Goal: Transaction & Acquisition: Obtain resource

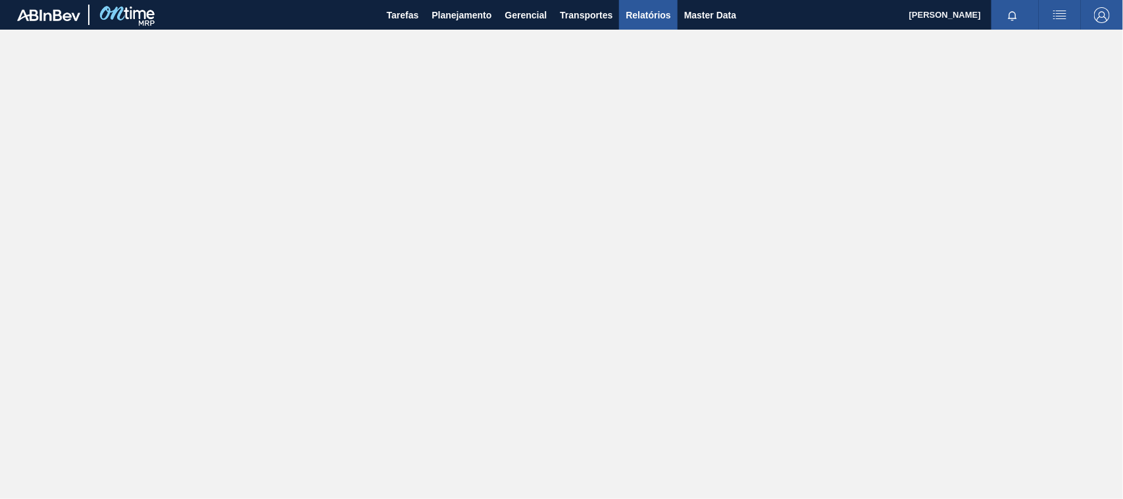
click at [639, 7] on span "Relatórios" at bounding box center [648, 15] width 45 height 16
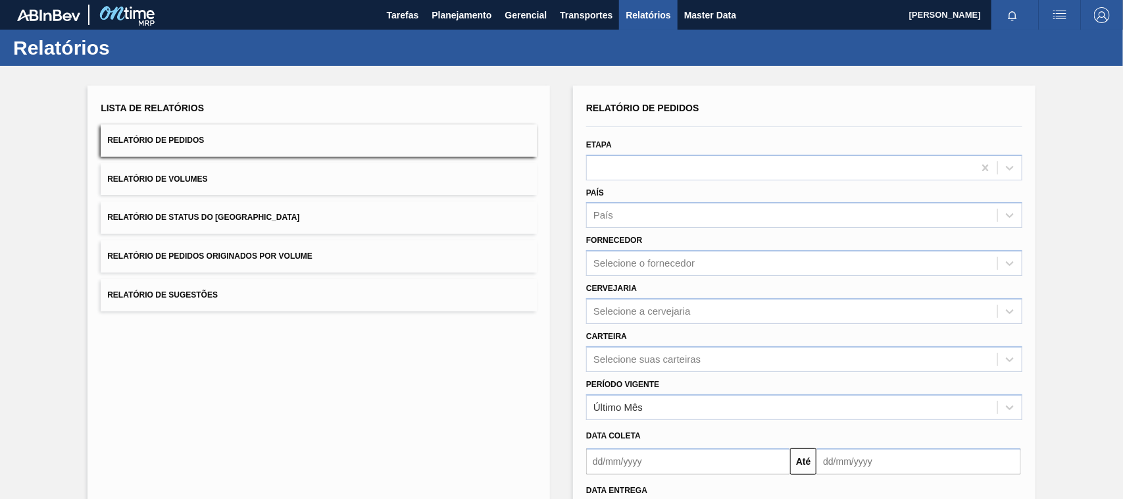
click at [234, 253] on span "Relatório de Pedidos Originados por Volume" at bounding box center [209, 255] width 205 height 9
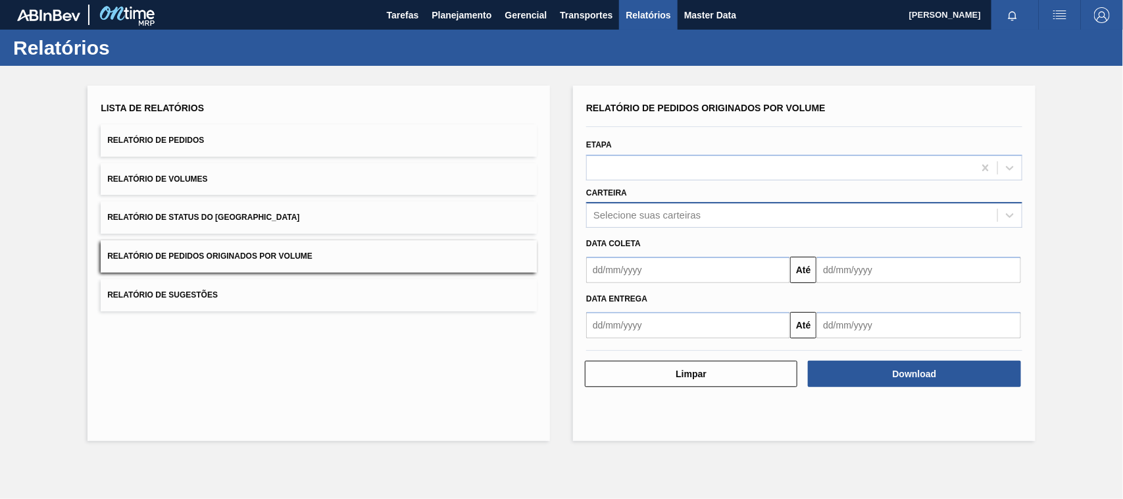
click at [636, 216] on div "Selecione suas carteiras" at bounding box center [646, 215] width 107 height 11
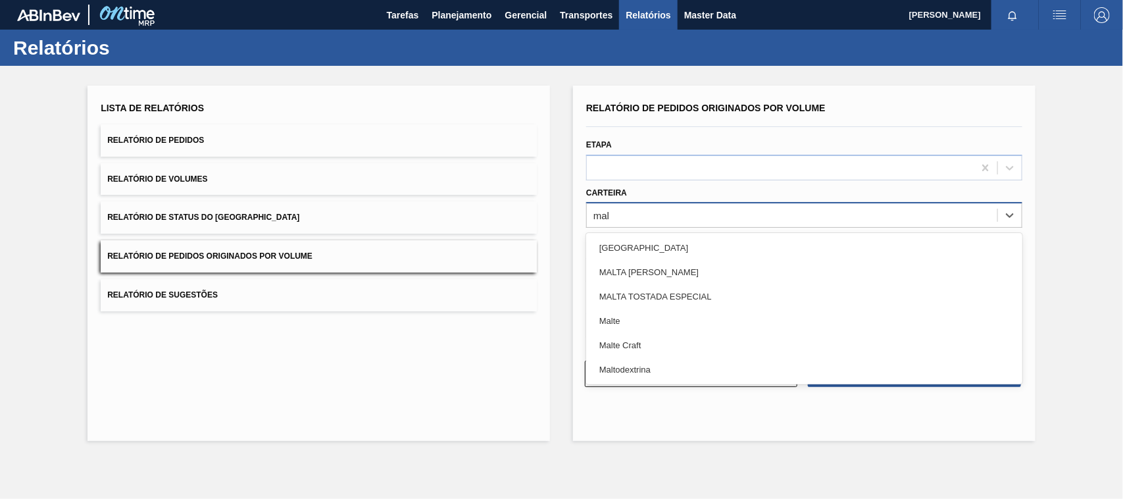
type input "malt"
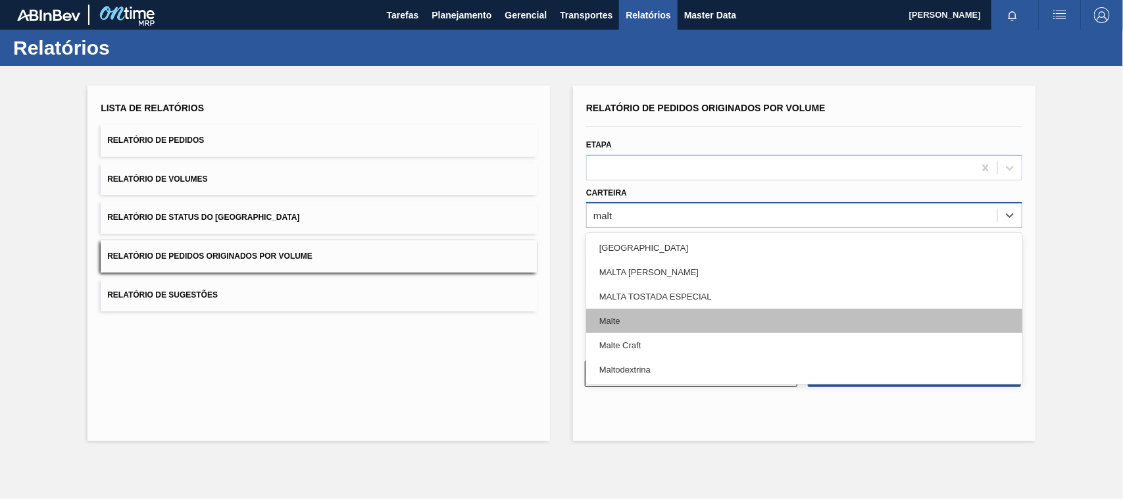
click at [629, 321] on div "Malte" at bounding box center [804, 321] width 436 height 24
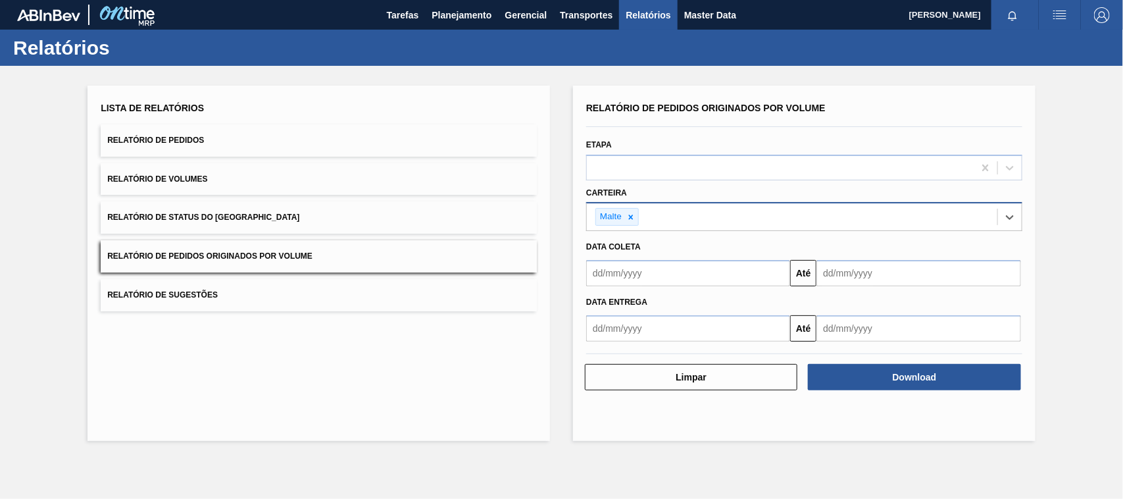
click at [649, 274] on input "text" at bounding box center [688, 273] width 204 height 26
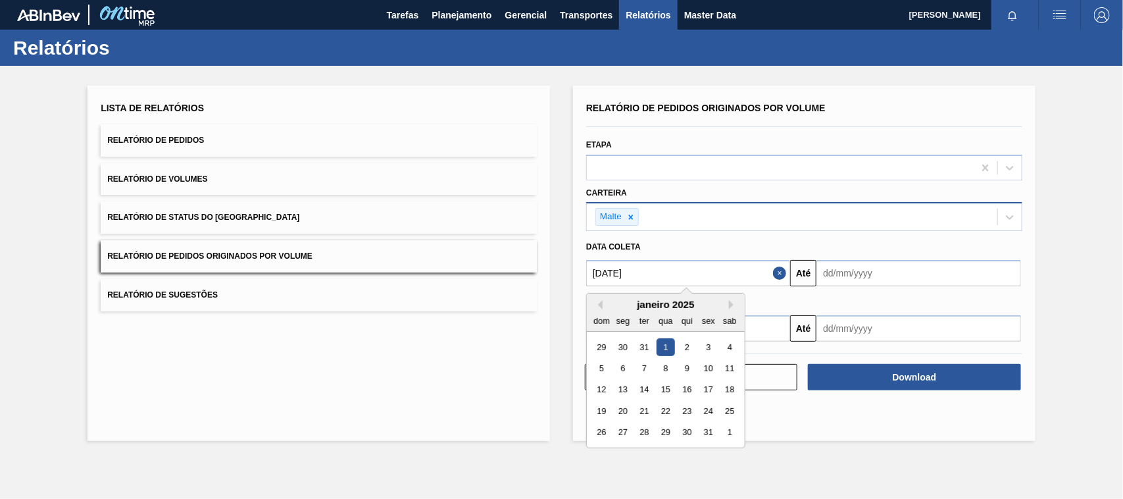
type input "01/01/2025"
click at [668, 347] on div "1" at bounding box center [666, 347] width 18 height 18
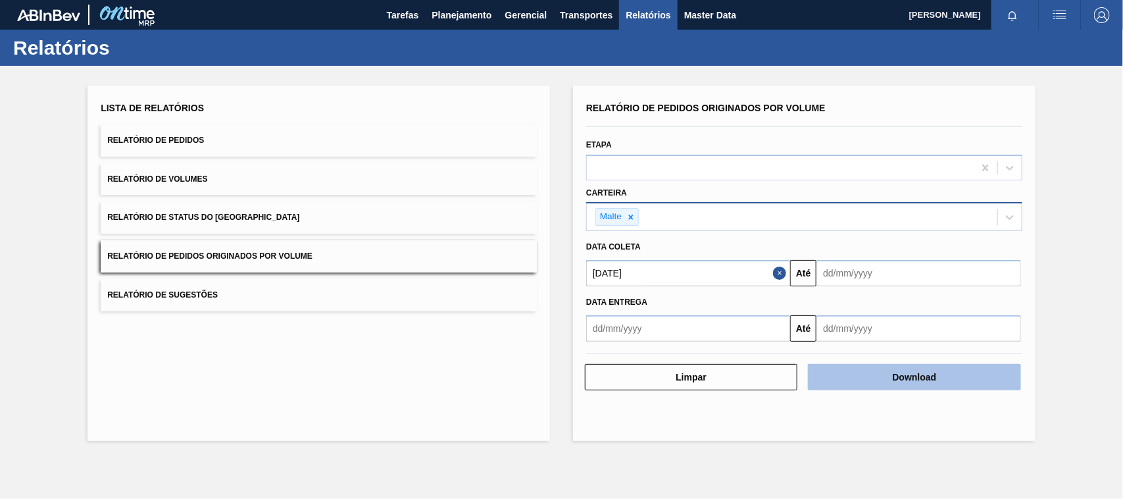
click at [862, 370] on button "Download" at bounding box center [914, 377] width 212 height 26
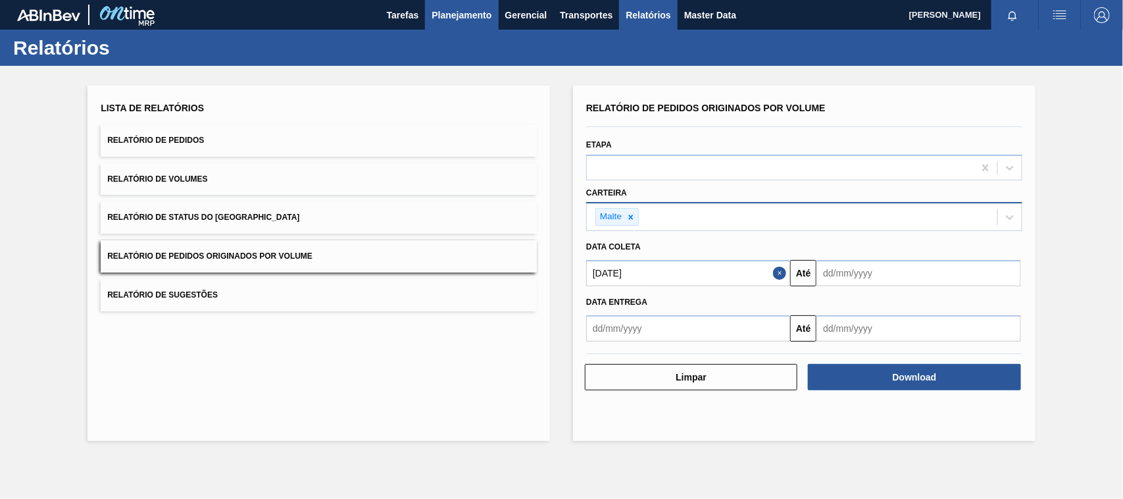
click at [447, 16] on span "Planejamento" at bounding box center [462, 15] width 60 height 16
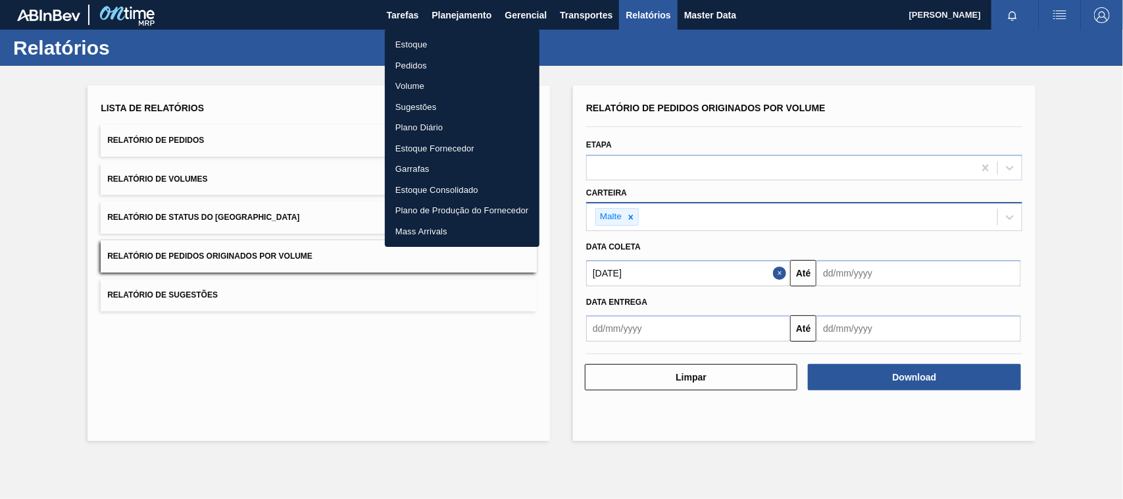
click at [421, 48] on li "Estoque" at bounding box center [462, 44] width 155 height 21
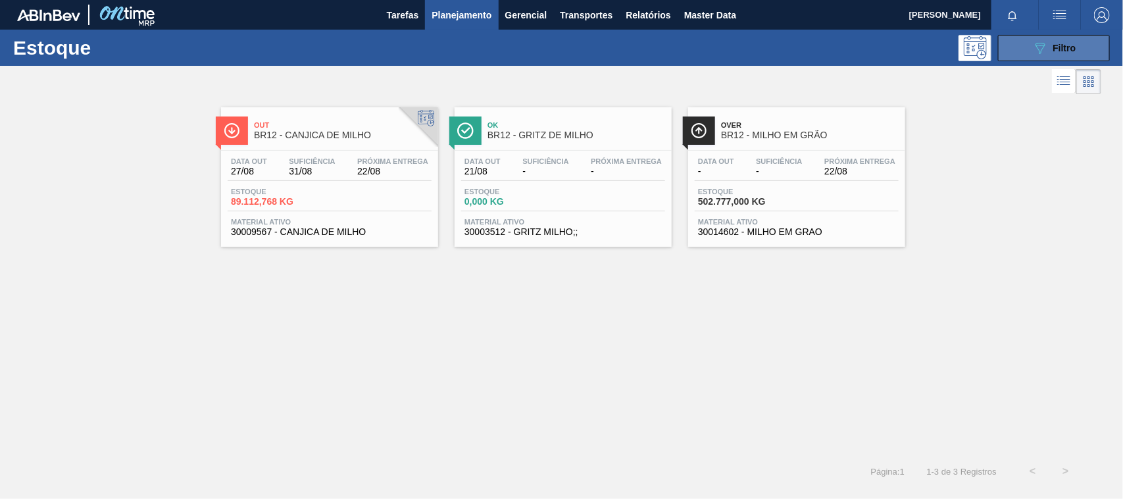
click at [1047, 43] on icon "089F7B8B-B2A5-4AFE-B5C0-19BA573D28AC" at bounding box center [1040, 48] width 16 height 16
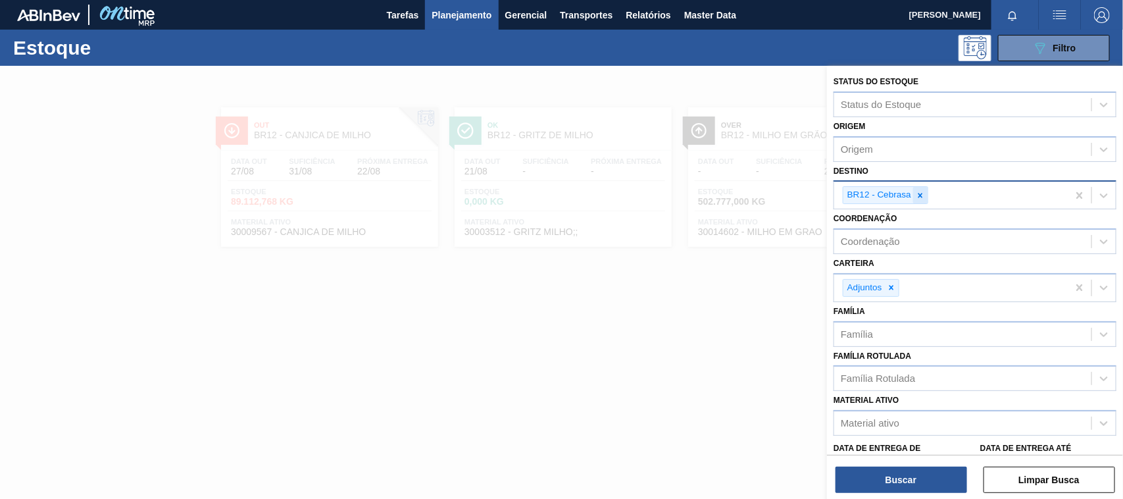
click at [919, 195] on icon at bounding box center [920, 195] width 9 height 9
type input "u"
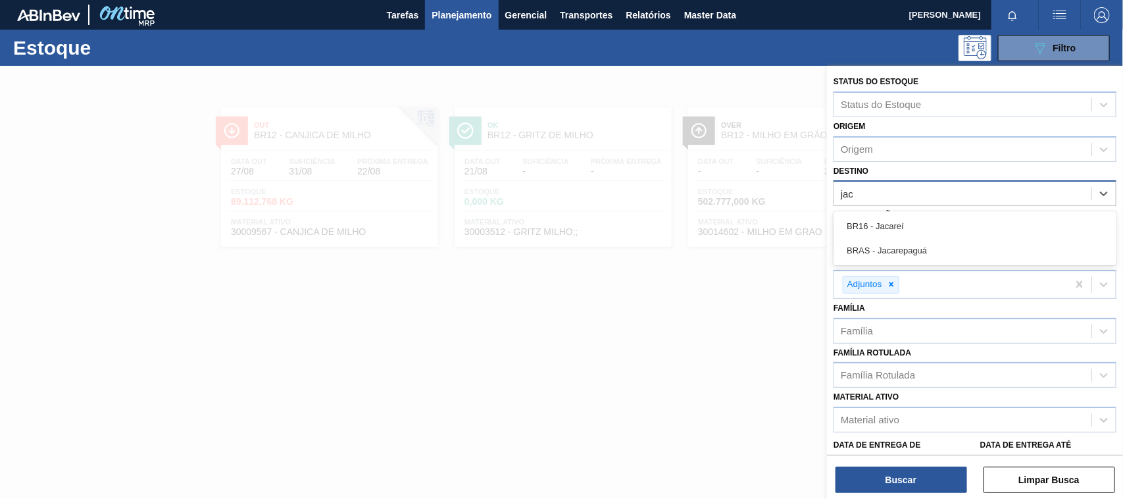
type input "jaca"
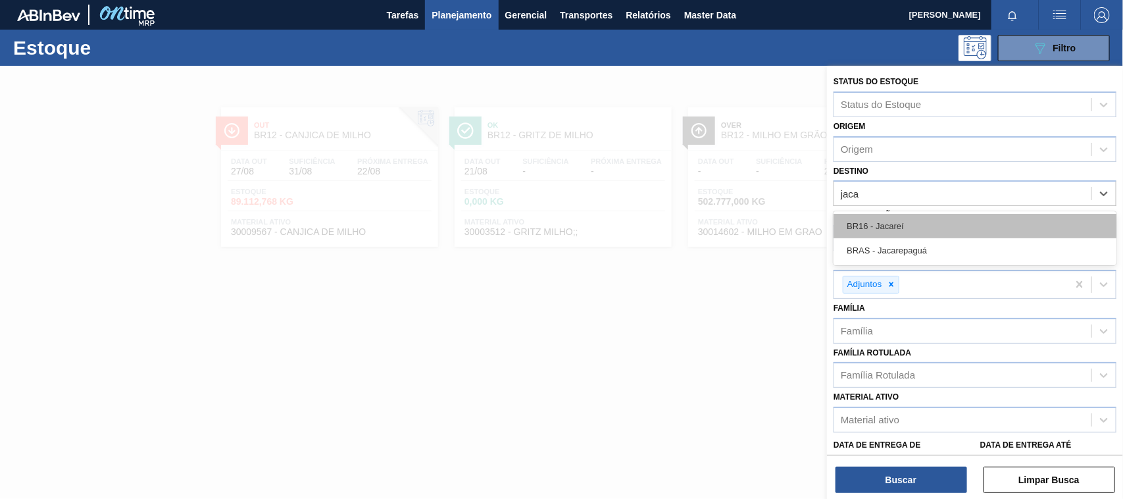
click at [903, 219] on div "BR16 - Jacareí" at bounding box center [975, 226] width 283 height 24
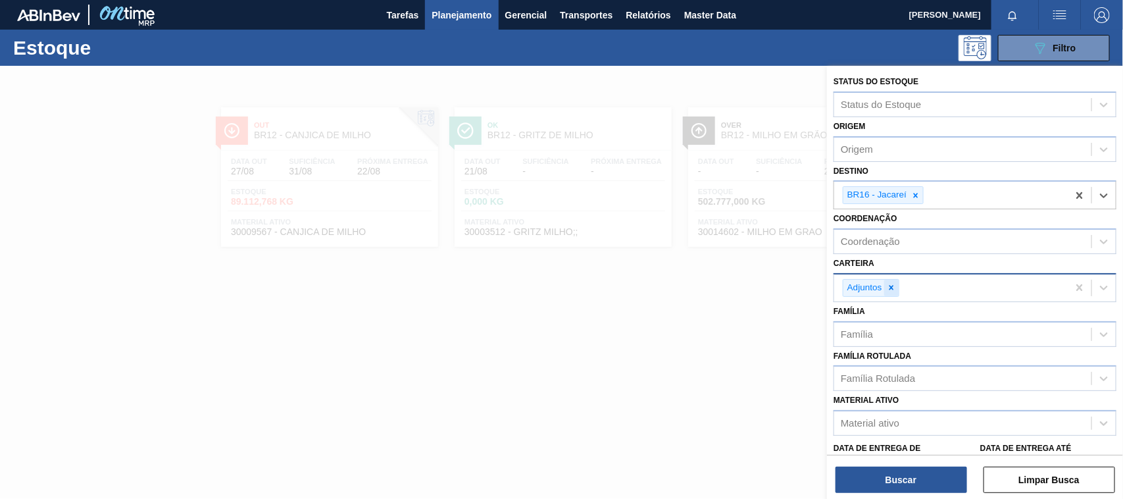
click at [890, 288] on icon at bounding box center [891, 287] width 9 height 9
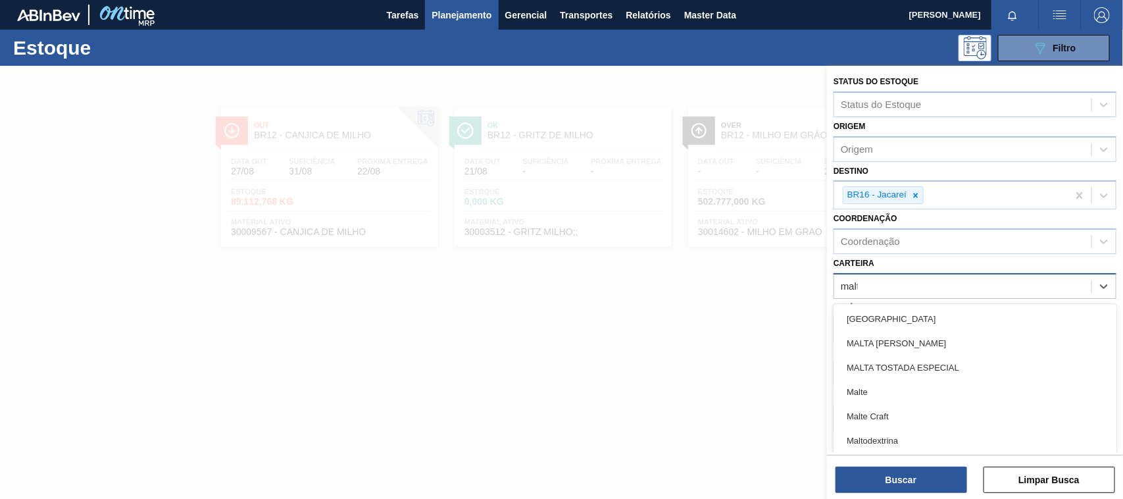
type input "malte"
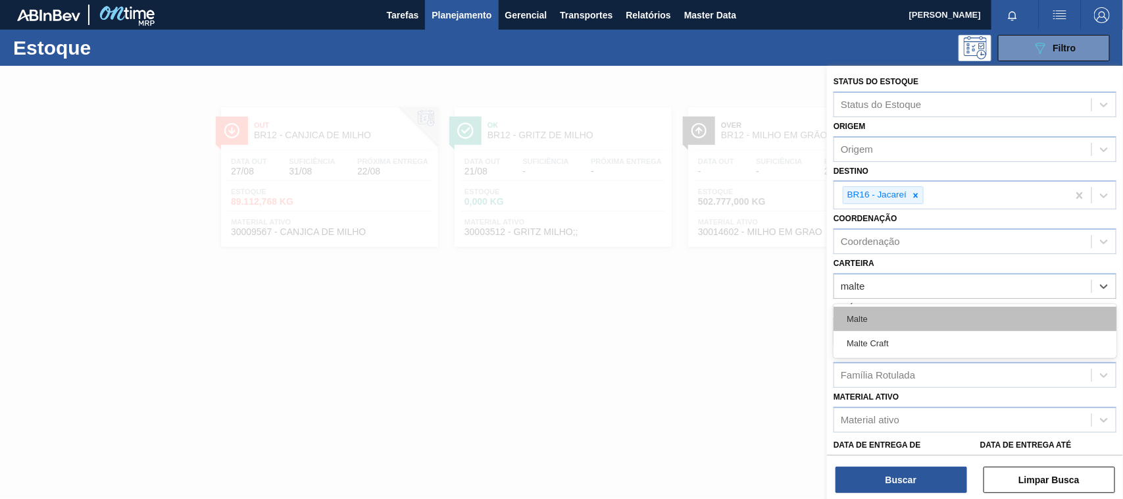
click at [863, 321] on div "Malte" at bounding box center [975, 319] width 283 height 24
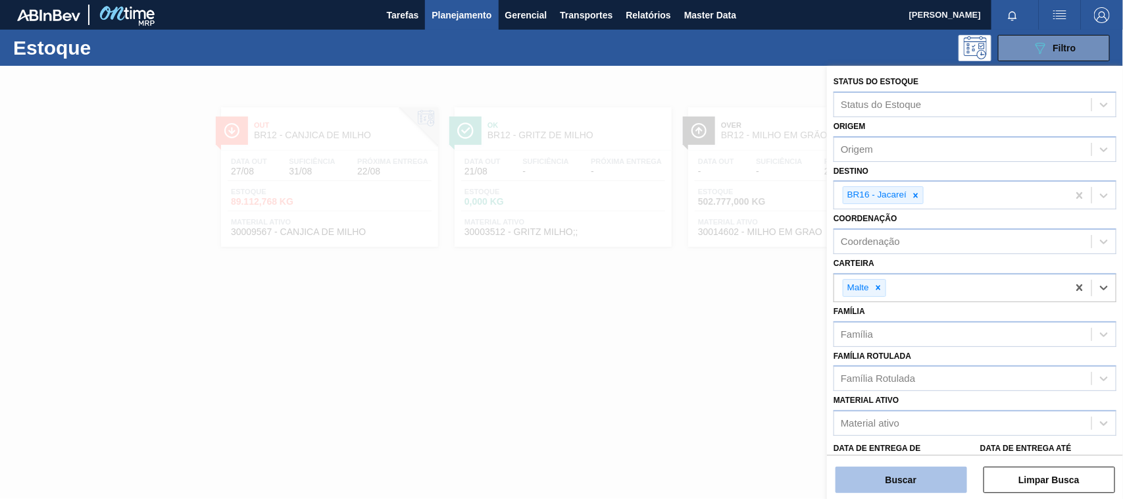
click at [905, 487] on button "Buscar" at bounding box center [902, 479] width 132 height 26
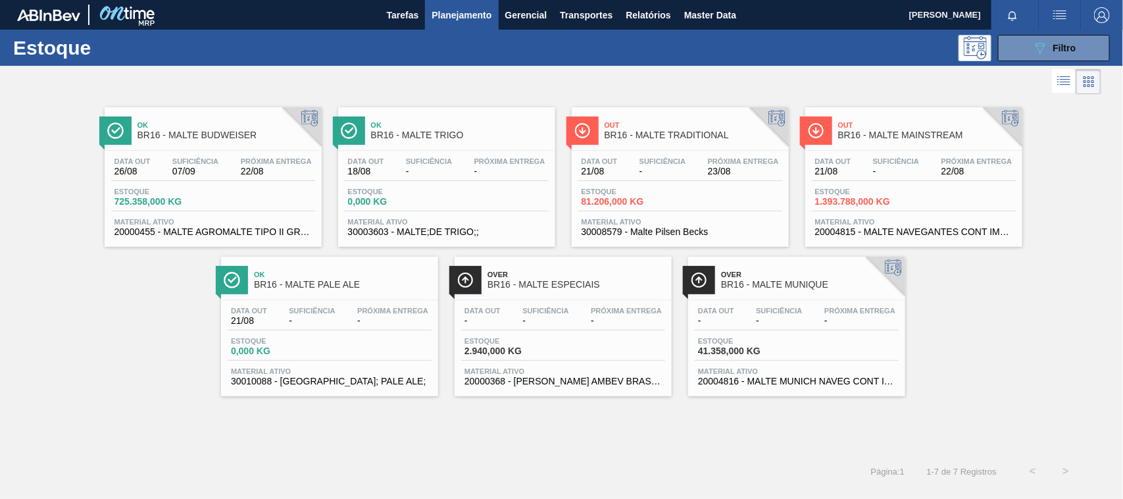
click at [676, 133] on span "BR16 - MALTE TRADITIONAL" at bounding box center [694, 135] width 178 height 10
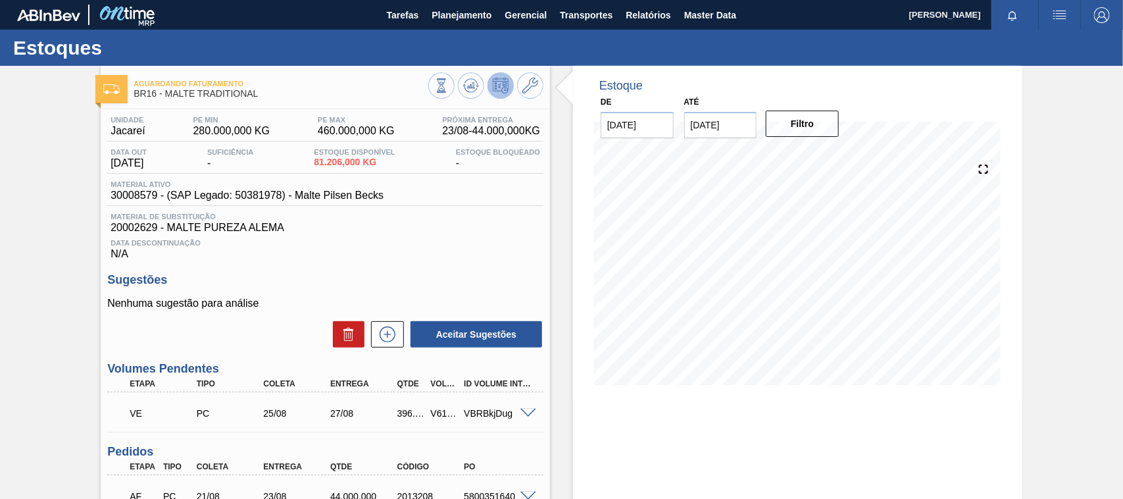
click at [523, 415] on span at bounding box center [528, 414] width 16 height 10
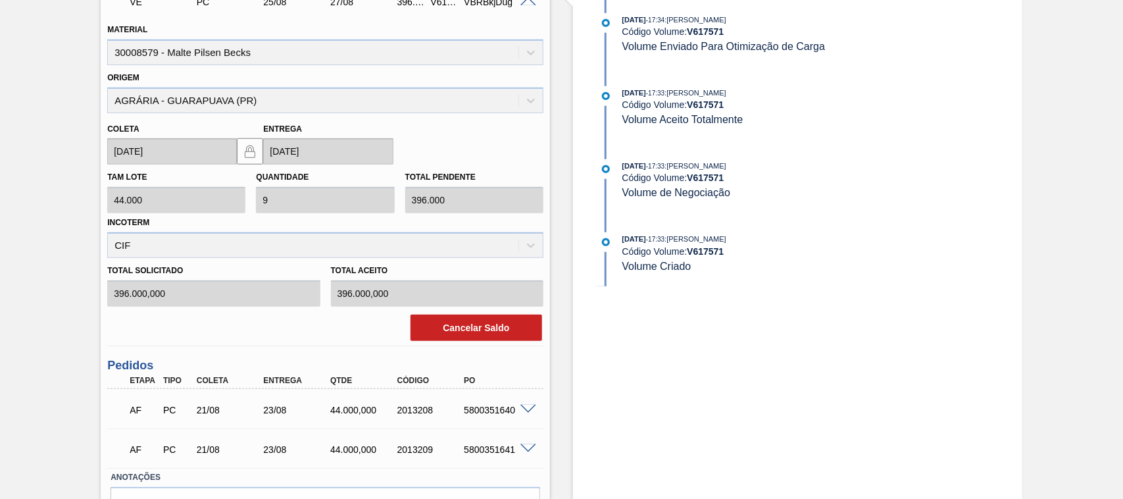
scroll to position [68, 0]
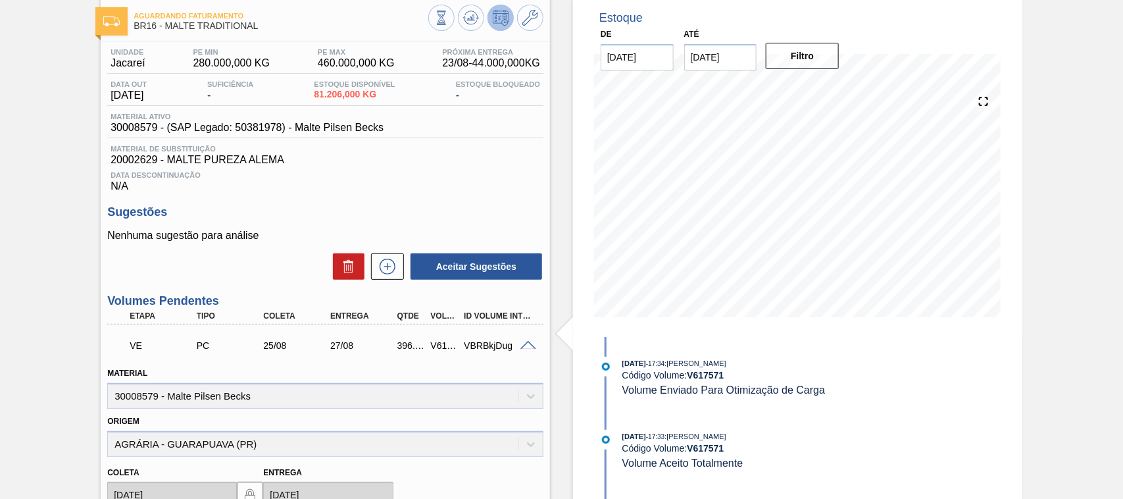
click at [527, 343] on span at bounding box center [528, 346] width 16 height 10
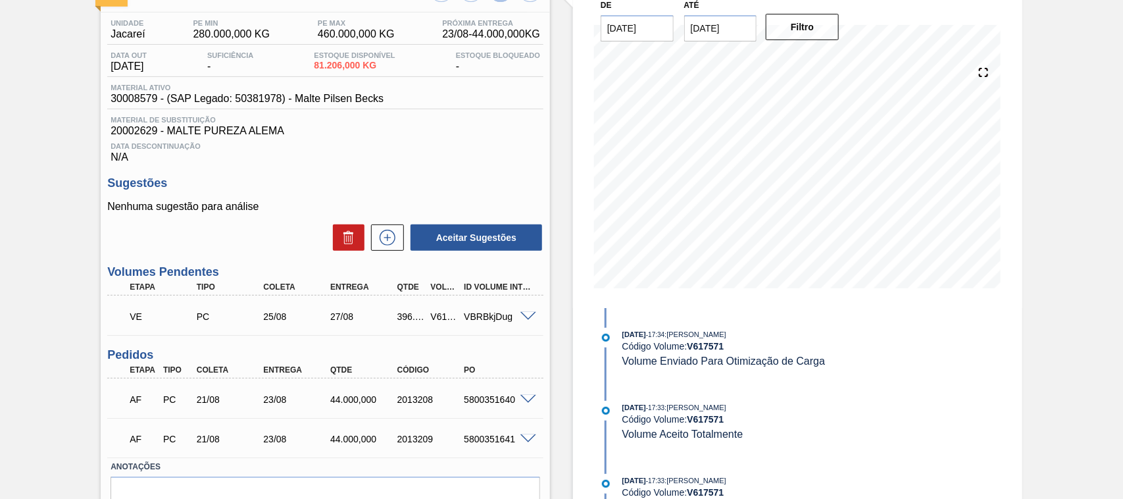
scroll to position [0, 0]
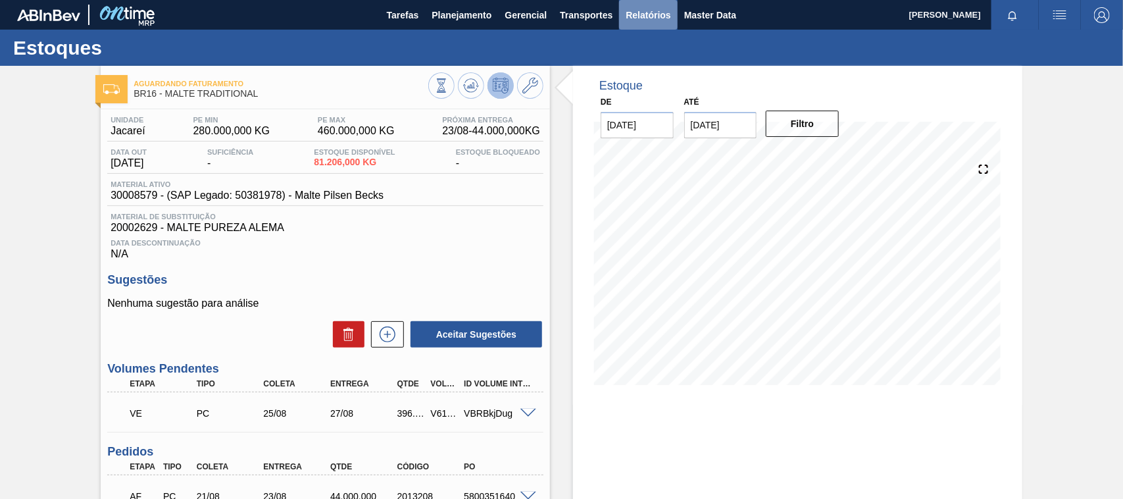
click at [649, 11] on span "Relatórios" at bounding box center [648, 15] width 45 height 16
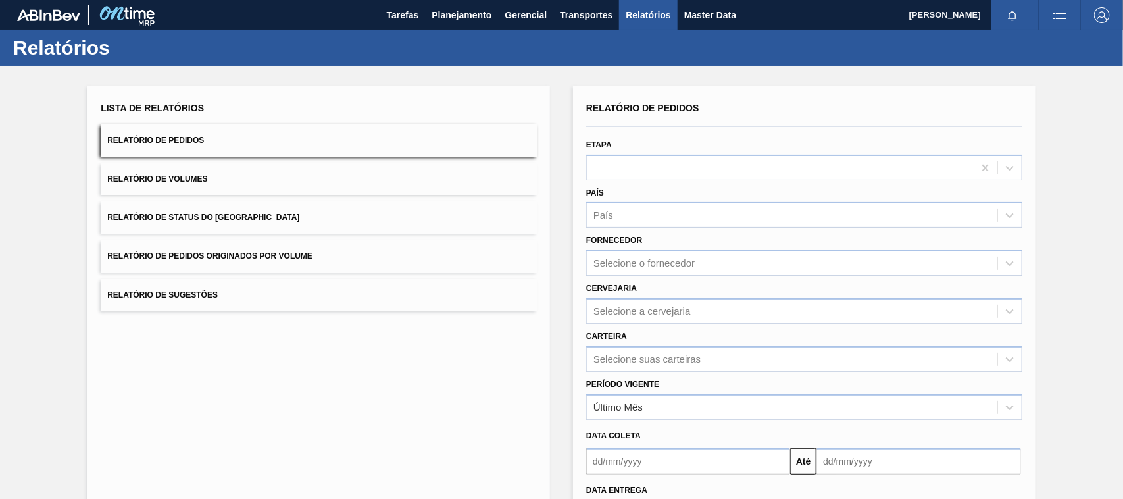
scroll to position [68, 0]
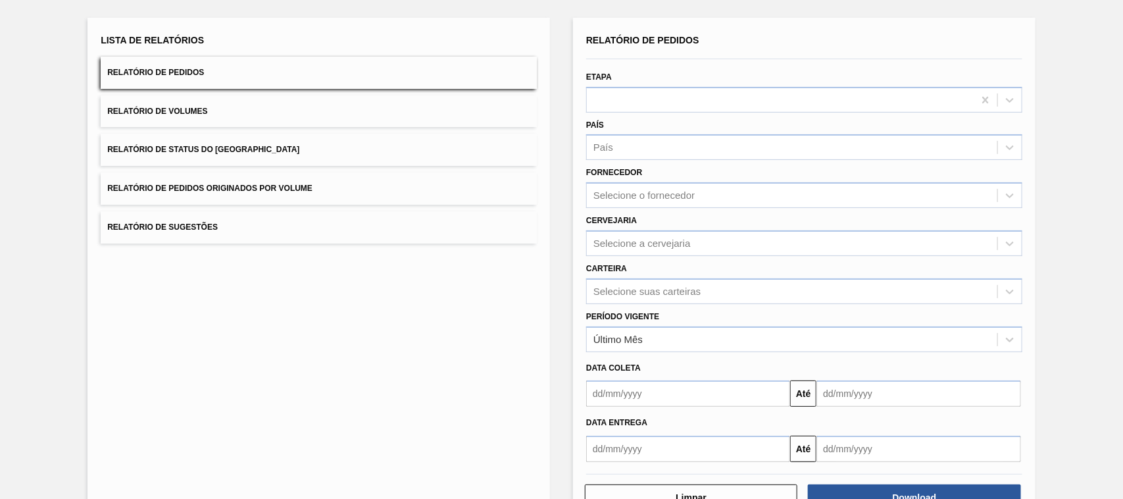
click at [301, 189] on span "Relatório de Pedidos Originados por Volume" at bounding box center [209, 188] width 205 height 9
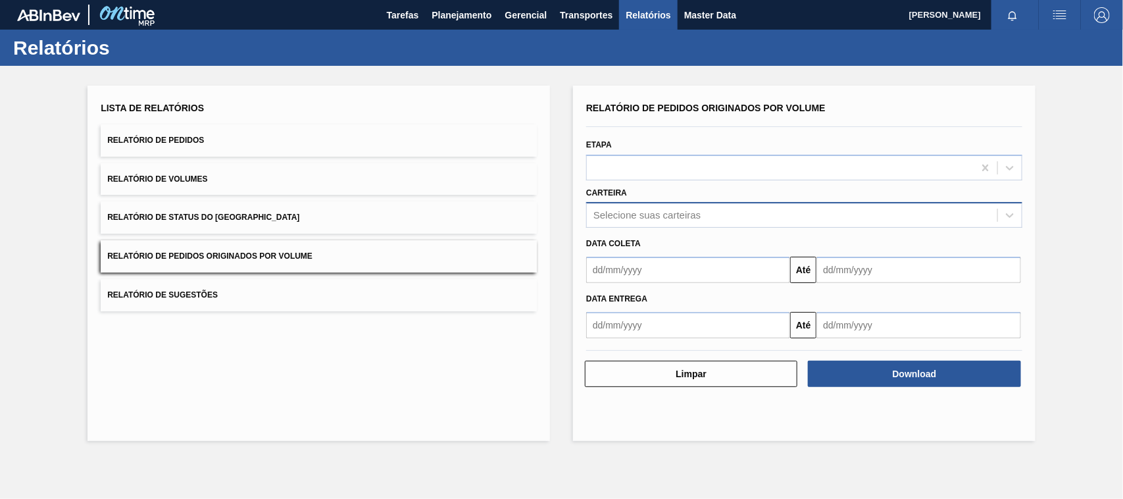
click at [632, 216] on div "Selecione suas carteiras" at bounding box center [646, 215] width 107 height 11
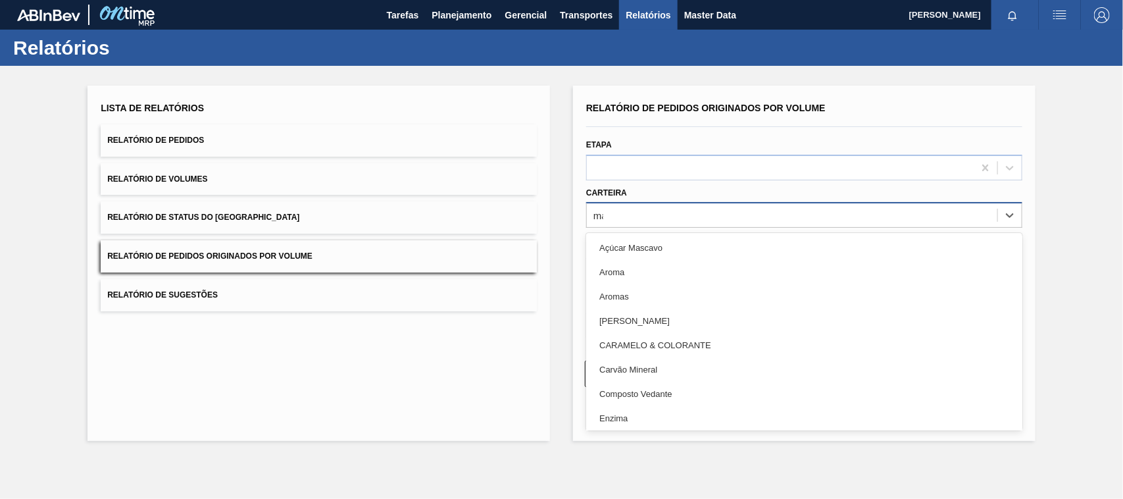
type input "mal"
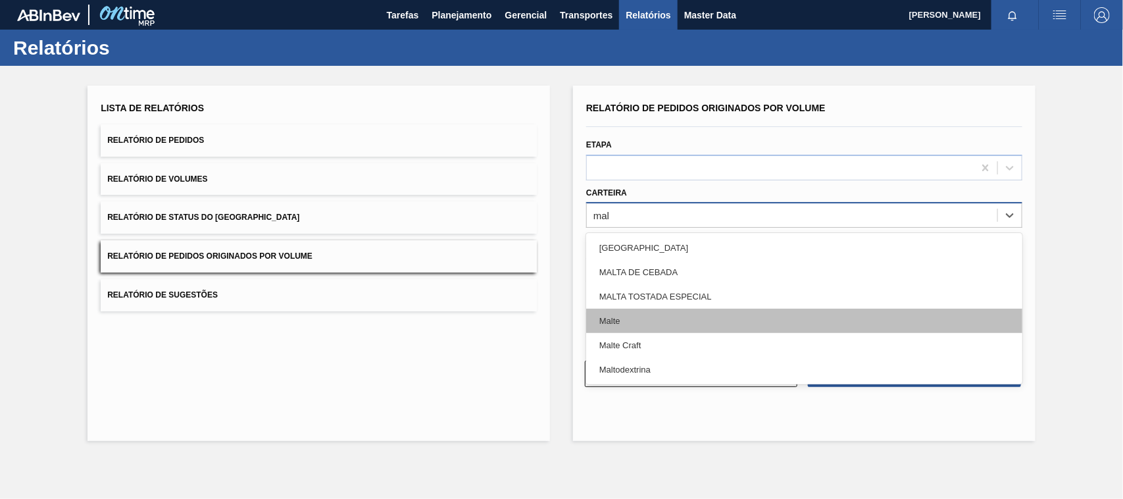
click at [627, 324] on div "Malte" at bounding box center [804, 321] width 436 height 24
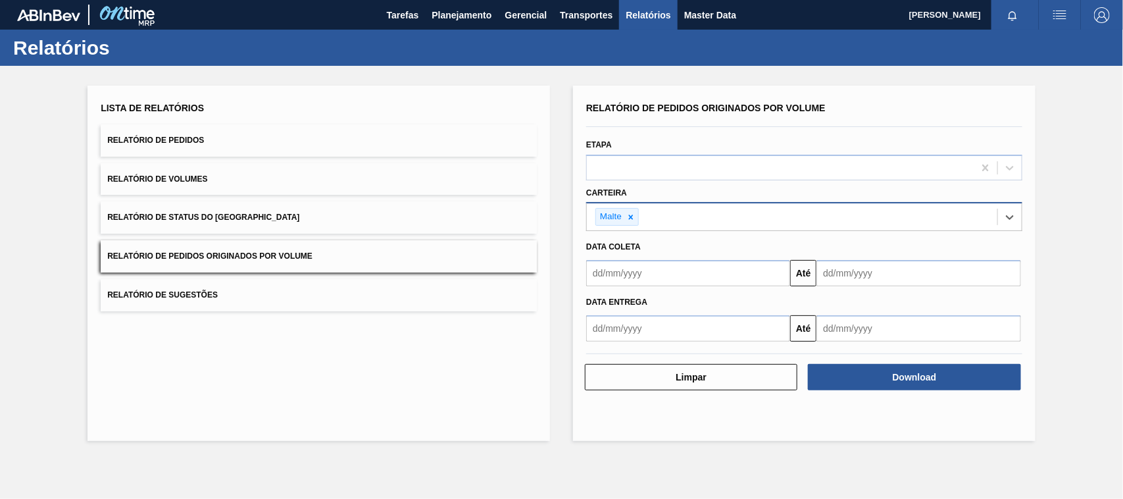
click at [629, 280] on input "text" at bounding box center [688, 273] width 204 height 26
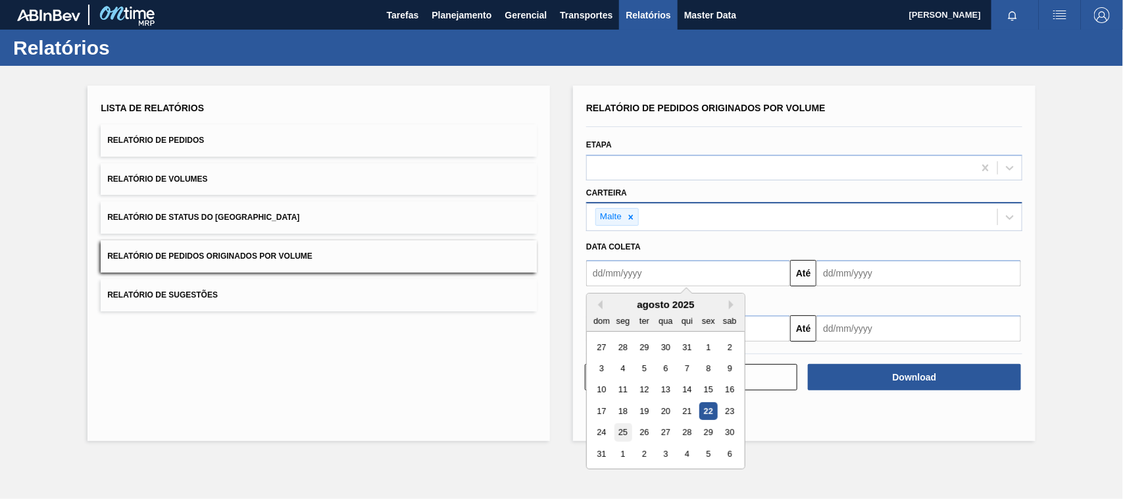
click at [623, 429] on div "25" at bounding box center [623, 433] width 18 height 18
type input "[DATE]"
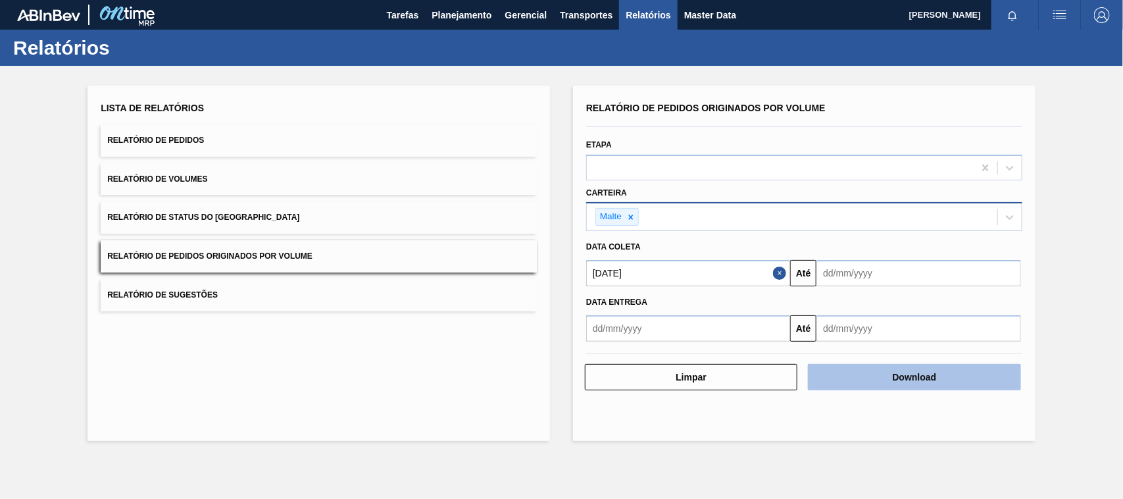
click at [875, 380] on button "Download" at bounding box center [914, 377] width 212 height 26
